Goal: Transaction & Acquisition: Purchase product/service

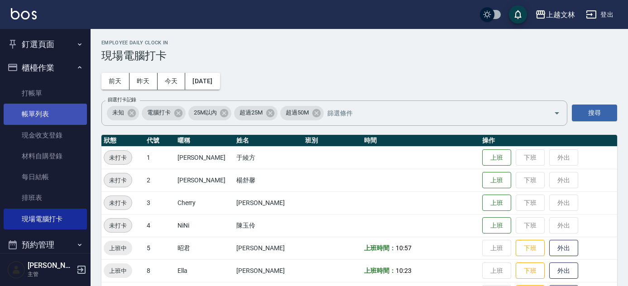
scroll to position [249, 0]
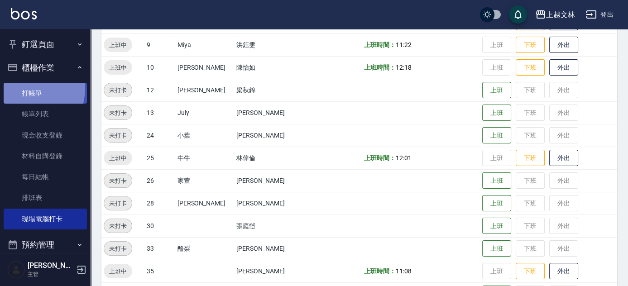
click at [22, 88] on link "打帳單" at bounding box center [45, 93] width 83 height 21
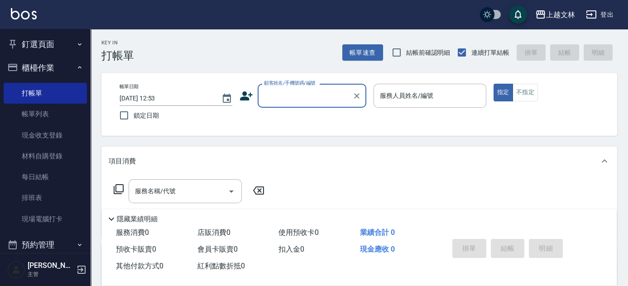
click at [287, 92] on input "顧客姓名/手機號碼/編號" at bounding box center [305, 96] width 87 height 16
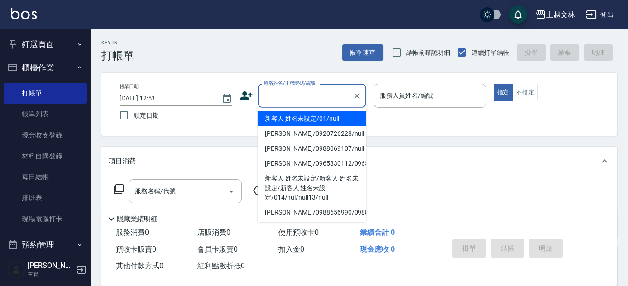
click at [297, 122] on li "新客人 姓名未設定/01/null" at bounding box center [312, 118] width 109 height 15
type input "新客人 姓名未設定/01/null"
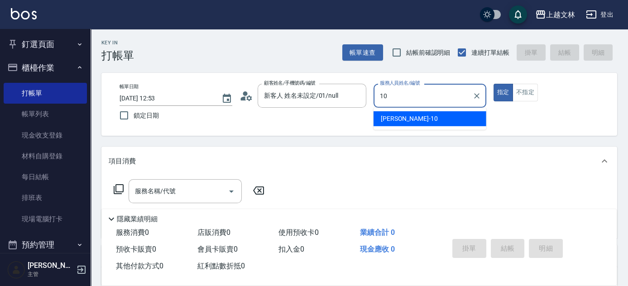
click at [393, 119] on span "[PERSON_NAME] -10" at bounding box center [409, 119] width 57 height 10
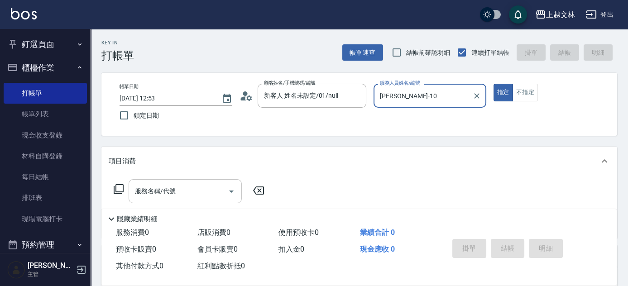
type input "[PERSON_NAME]-10"
click at [220, 190] on input "服務名稱/代號" at bounding box center [178, 191] width 91 height 16
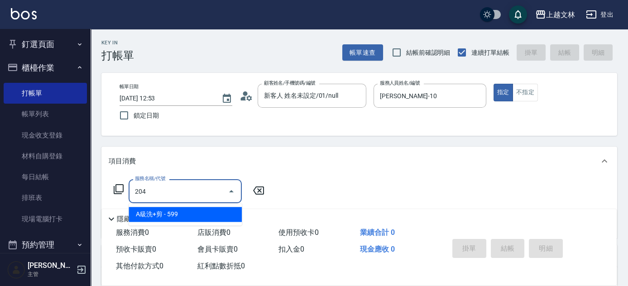
click at [216, 215] on span "A級洗+剪 - 599" at bounding box center [185, 214] width 113 height 15
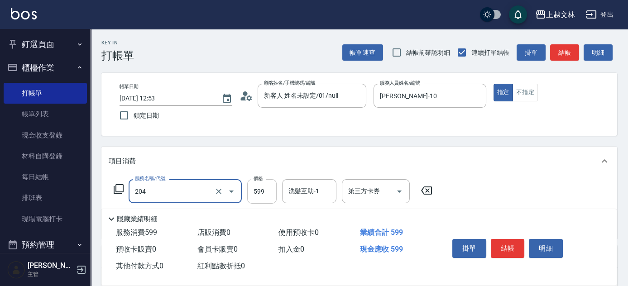
type input "A級洗+剪(204)"
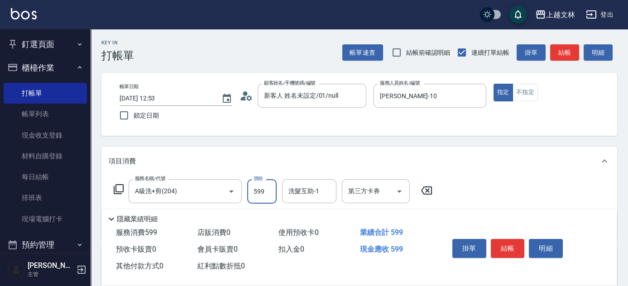
click at [254, 189] on input "599" at bounding box center [261, 191] width 29 height 24
type input "600"
click at [302, 189] on div "洗髮互助-1 洗髮互助-1" at bounding box center [309, 191] width 54 height 24
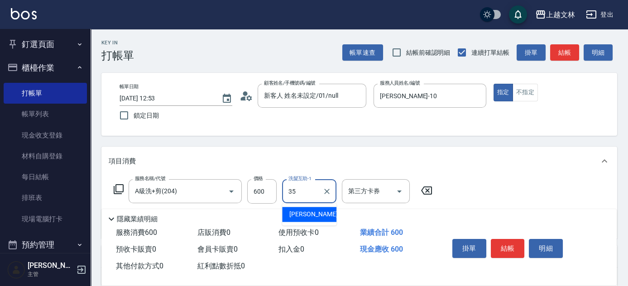
click at [299, 216] on span "[PERSON_NAME] -35" at bounding box center [317, 215] width 57 height 10
type input "[PERSON_NAME]-35"
click at [117, 189] on icon at bounding box center [118, 189] width 11 height 11
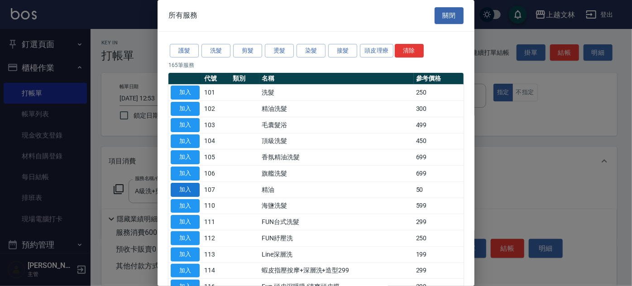
click at [192, 188] on button "加入" at bounding box center [185, 190] width 29 height 14
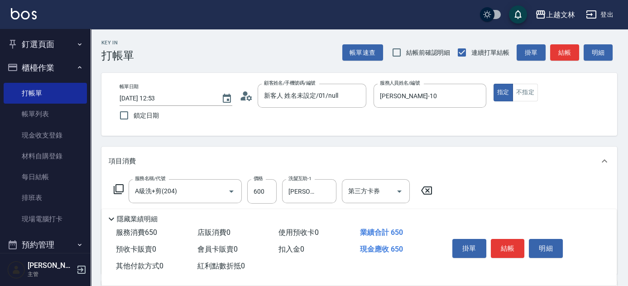
click at [113, 218] on icon at bounding box center [111, 219] width 5 height 3
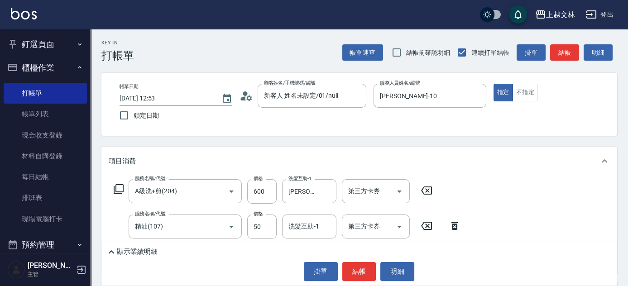
click at [117, 192] on icon at bounding box center [118, 189] width 11 height 11
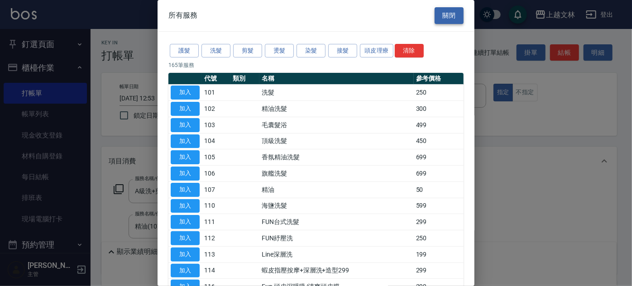
click at [440, 14] on button "關閉" at bounding box center [449, 15] width 29 height 17
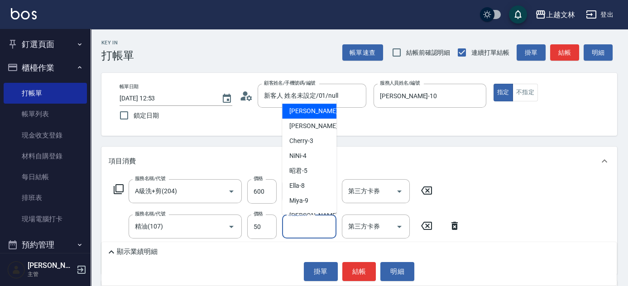
click at [300, 221] on input "洗髮互助-1" at bounding box center [309, 227] width 46 height 16
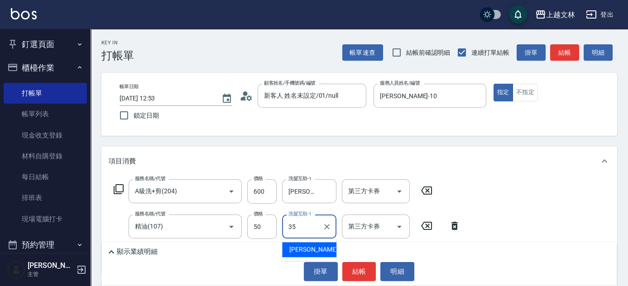
click at [314, 246] on span "[PERSON_NAME] -35" at bounding box center [317, 250] width 57 height 10
type input "[PERSON_NAME]-35"
click at [350, 269] on button "結帳" at bounding box center [359, 271] width 34 height 19
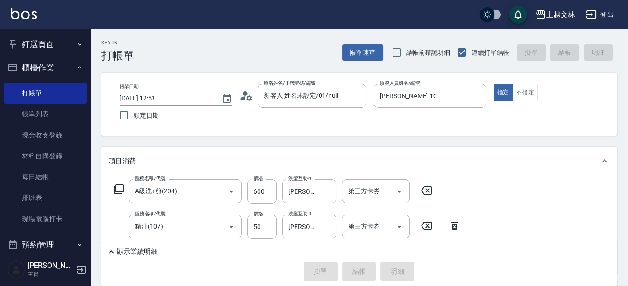
type input "[DATE] 12:55"
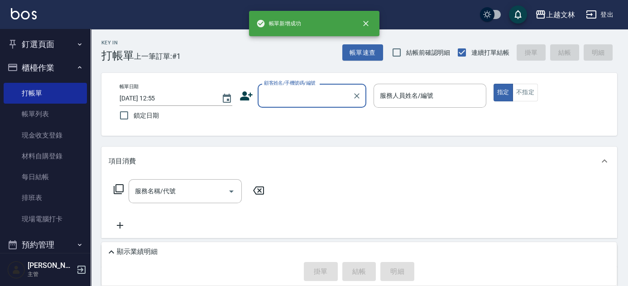
click at [326, 98] on input "顧客姓名/手機號碼/編號" at bounding box center [305, 96] width 87 height 16
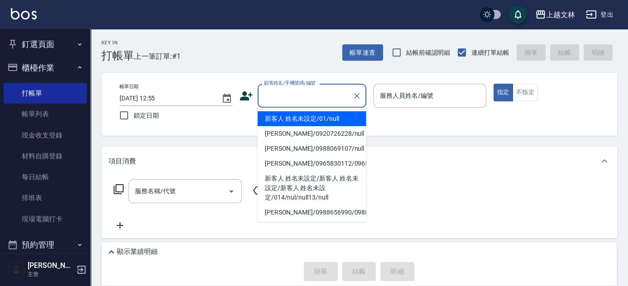
click at [321, 119] on li "新客人 姓名未設定/01/null" at bounding box center [312, 118] width 109 height 15
type input "新客人 姓名未設定/01/null"
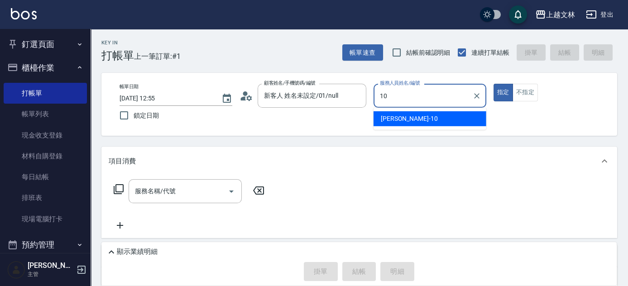
click at [397, 117] on span "[PERSON_NAME] -10" at bounding box center [409, 119] width 57 height 10
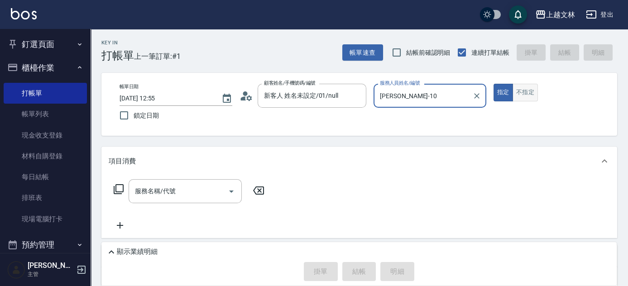
type input "[PERSON_NAME]-10"
click at [520, 94] on button "不指定" at bounding box center [524, 93] width 25 height 18
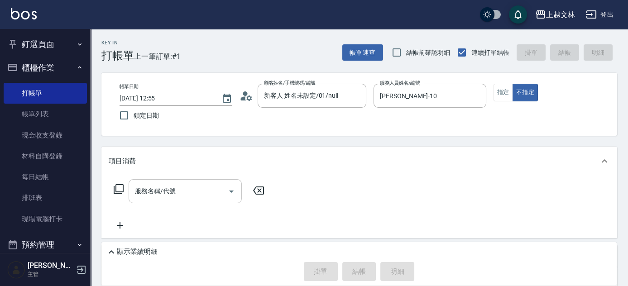
click at [190, 189] on input "服務名稱/代號" at bounding box center [178, 191] width 91 height 16
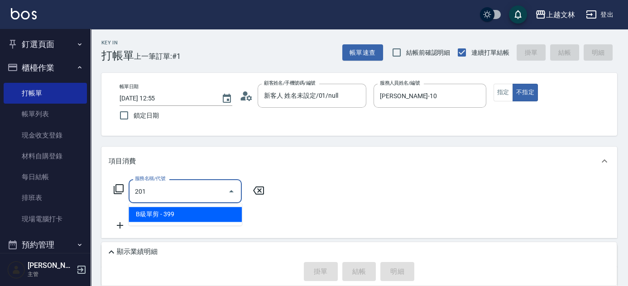
click at [184, 214] on span "B級單剪 - 399" at bounding box center [185, 214] width 113 height 15
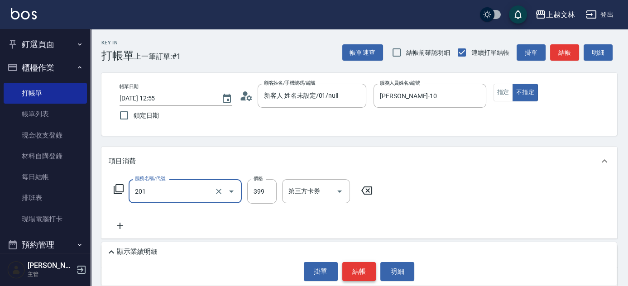
type input "B級單剪(201)"
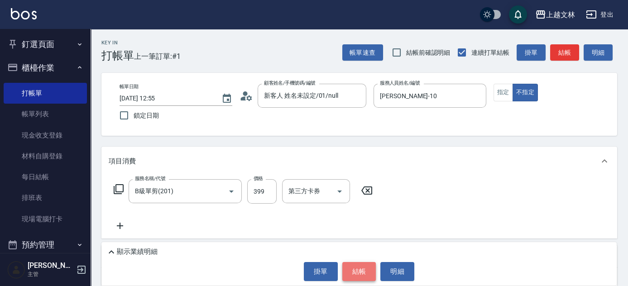
click at [358, 270] on button "結帳" at bounding box center [359, 271] width 34 height 19
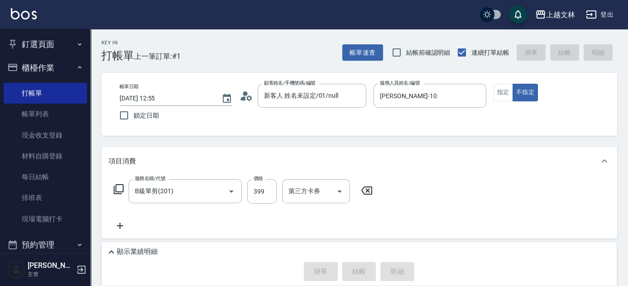
type input "[DATE] 12:56"
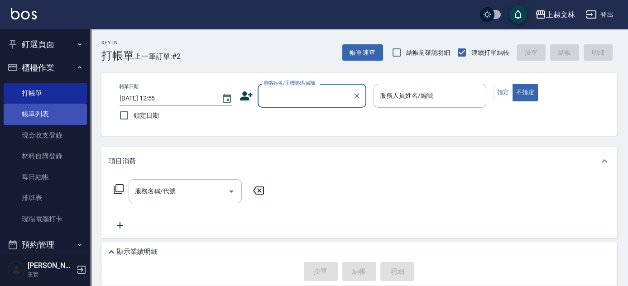
drag, startPoint x: 25, startPoint y: 115, endPoint x: 31, endPoint y: 115, distance: 6.4
click at [25, 115] on link "帳單列表" at bounding box center [45, 114] width 83 height 21
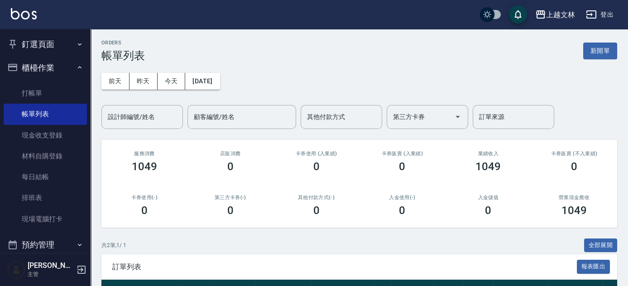
click at [627, 58] on div "ORDERS 帳單列表 新開單 [DATE] [DATE] [DATE] [DATE] 設計師編號/姓名 設計師編號/姓名 顧客編號/姓名 顧客編號/姓名 其…" at bounding box center [359, 204] width 537 height 351
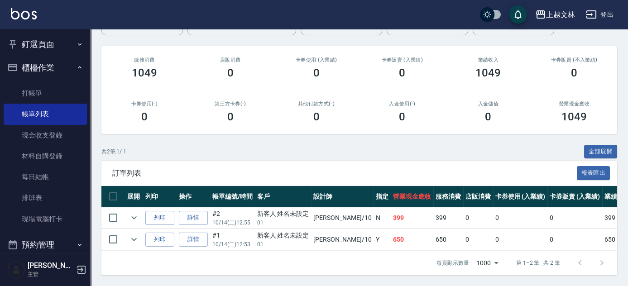
scroll to position [99, 0]
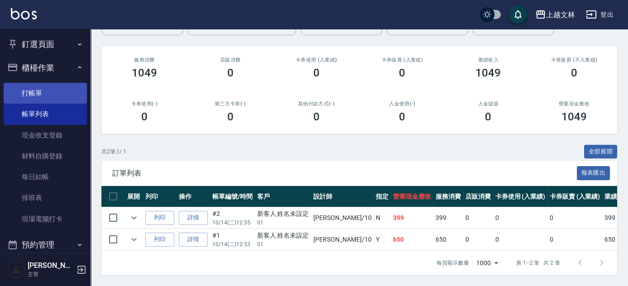
click at [27, 95] on link "打帳單" at bounding box center [45, 93] width 83 height 21
